Goal: Transaction & Acquisition: Subscribe to service/newsletter

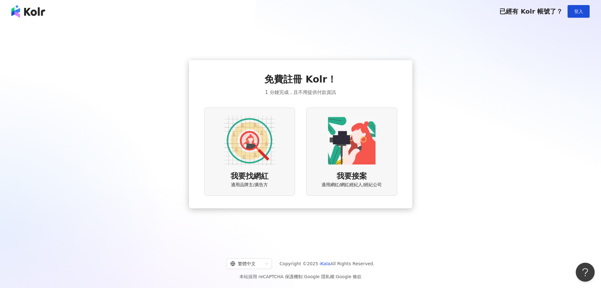
click at [265, 155] on img at bounding box center [249, 140] width 51 height 51
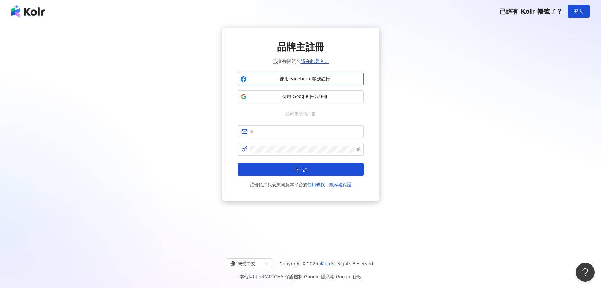
click at [297, 82] on button "使用 Facebook 帳號註冊" at bounding box center [301, 79] width 126 height 13
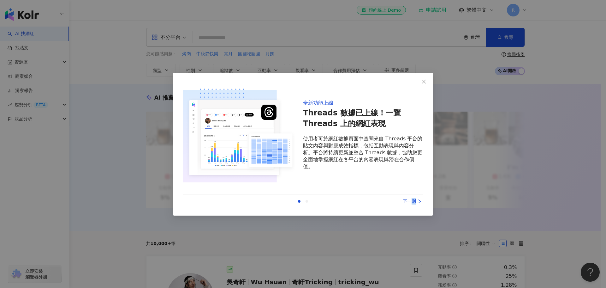
click at [414, 198] on div "下一則" at bounding box center [399, 201] width 47 height 7
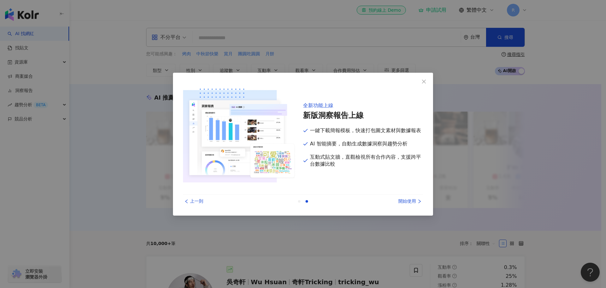
click at [414, 198] on div "開始使用" at bounding box center [399, 201] width 47 height 7
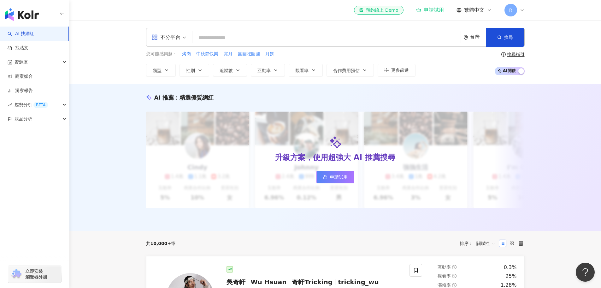
click at [437, 13] on div "申請試用" at bounding box center [430, 10] width 28 height 6
